Goal: Navigation & Orientation: Understand site structure

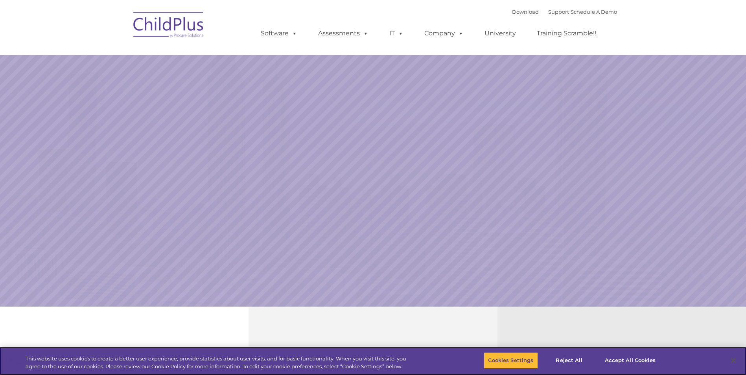
select select "MEDIUM"
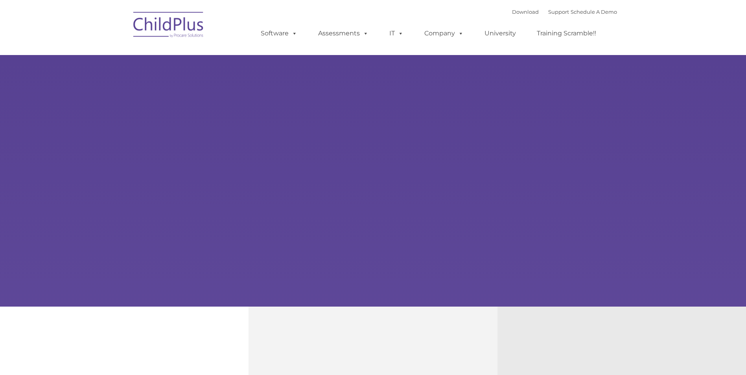
type input ""
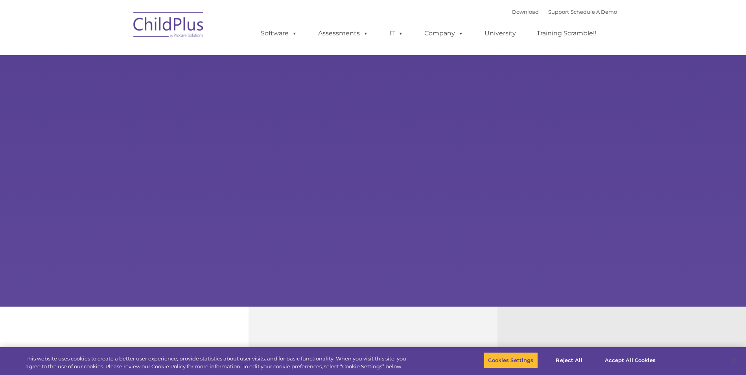
select select "MEDIUM"
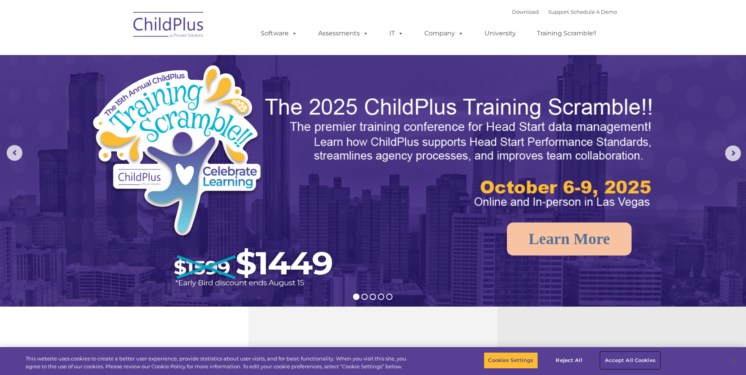
click at [631, 362] on button "Accept All Cookies" at bounding box center [629, 360] width 59 height 17
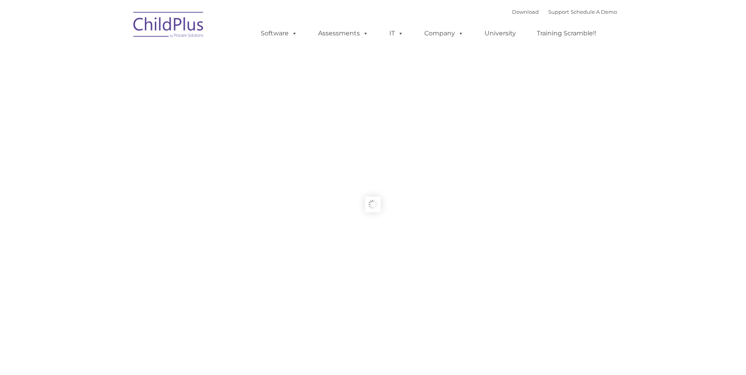
type input ""
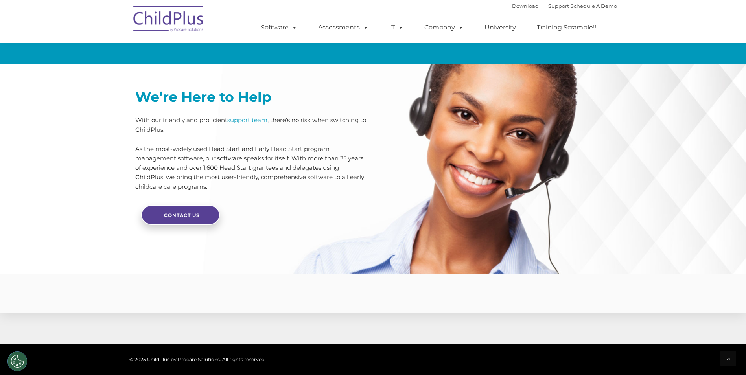
scroll to position [1851, 0]
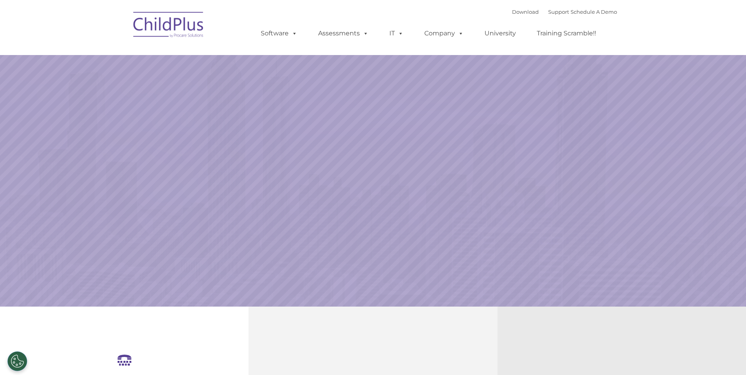
select select "MEDIUM"
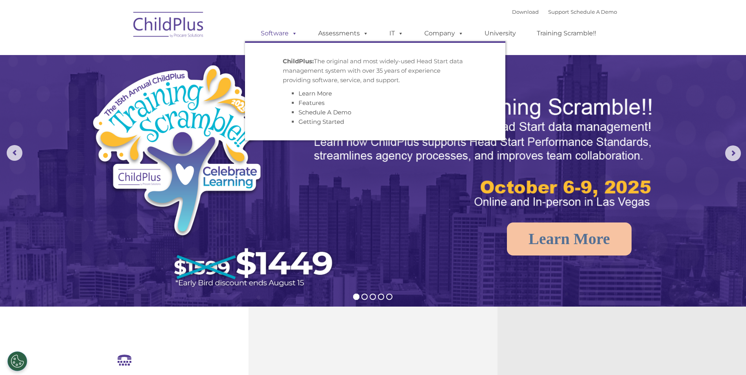
click at [289, 30] on span at bounding box center [293, 32] width 9 height 7
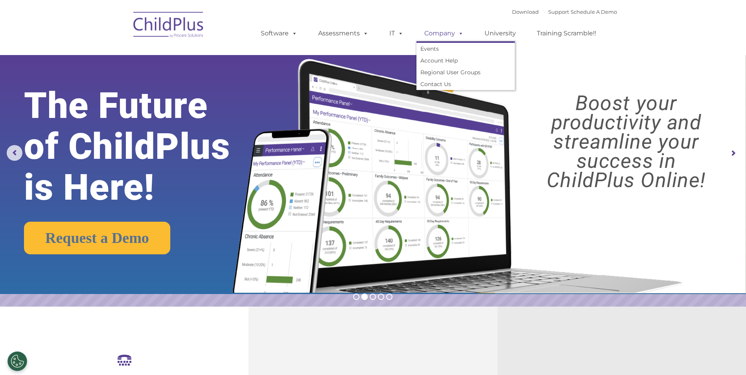
click at [452, 35] on link "Company" at bounding box center [443, 34] width 55 height 16
click at [395, 30] on span at bounding box center [399, 32] width 9 height 7
click at [399, 34] on span at bounding box center [399, 32] width 9 height 7
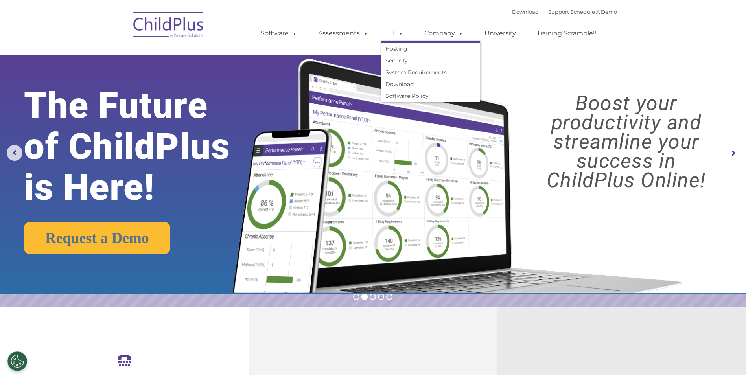
click at [399, 34] on span at bounding box center [399, 32] width 9 height 7
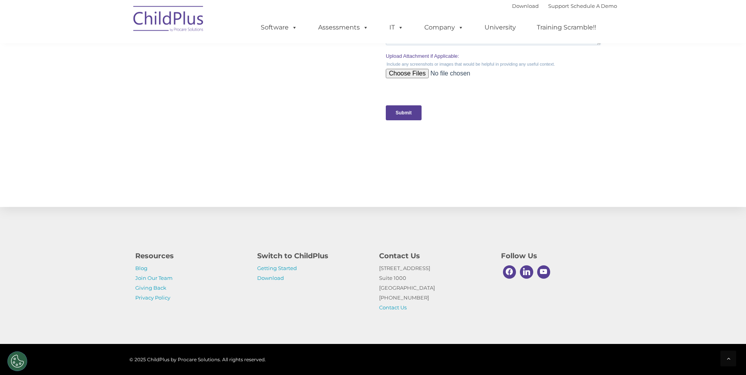
scroll to position [766, 0]
